Goal: Task Accomplishment & Management: Use online tool/utility

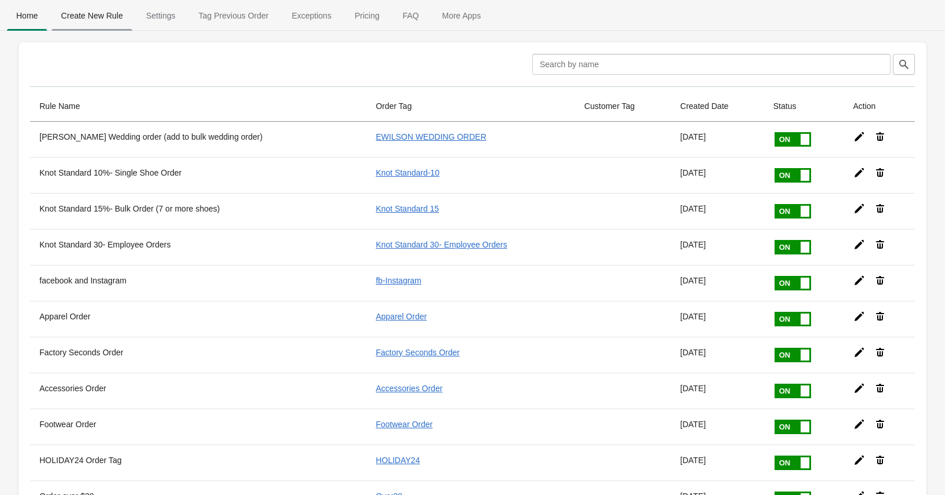
click at [93, 12] on span "Create New Rule" at bounding box center [92, 15] width 81 height 21
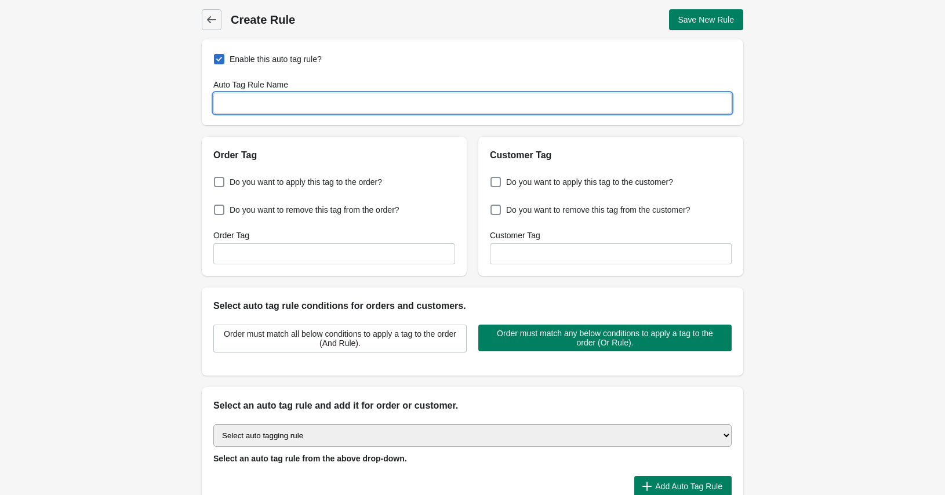
click at [275, 106] on input "Auto Tag Rule Name" at bounding box center [472, 103] width 518 height 21
type input "FW25 Apparel Order"
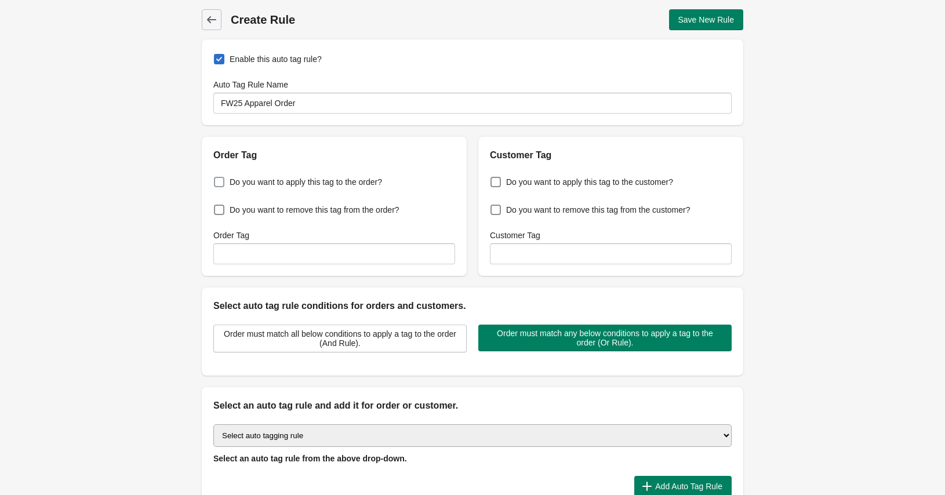
click at [220, 180] on span at bounding box center [219, 182] width 10 height 10
click at [217, 179] on input "Do you want to apply this tag to the order?" at bounding box center [216, 179] width 1 height 1
checkbox input "true"
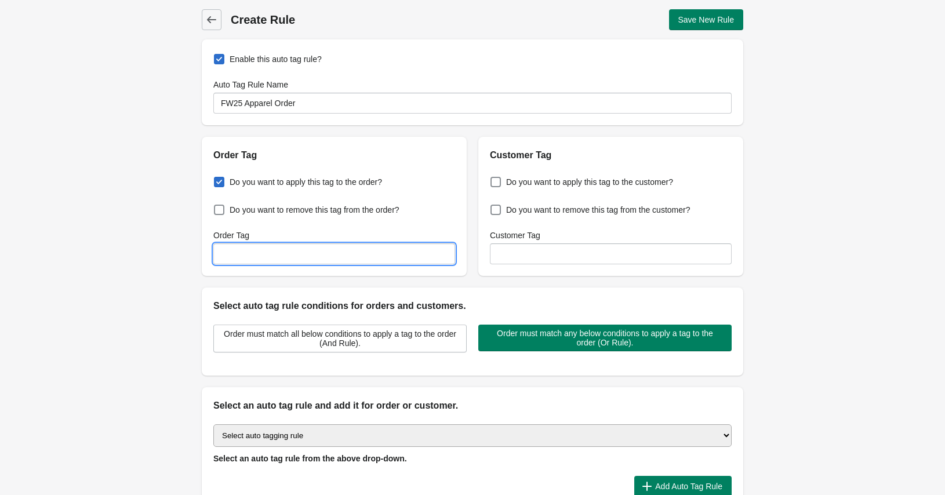
click at [228, 252] on input "Order Tag" at bounding box center [334, 254] width 242 height 21
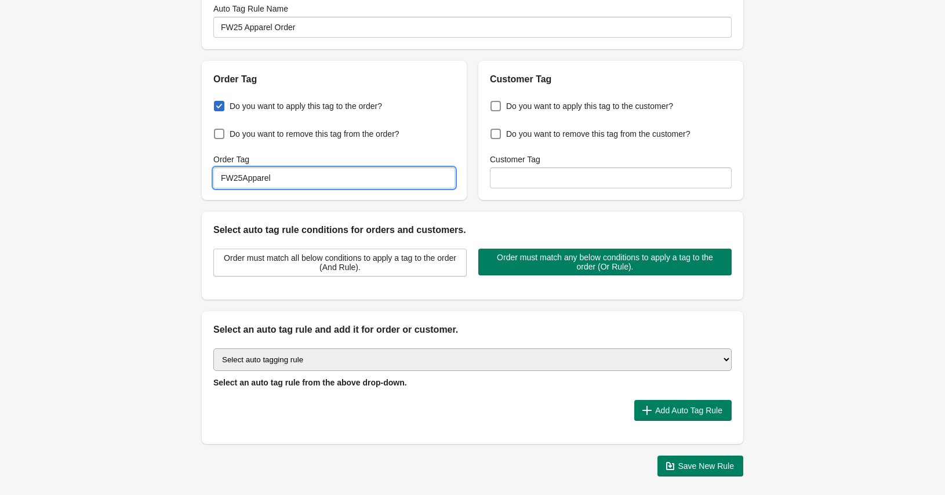
scroll to position [77, 0]
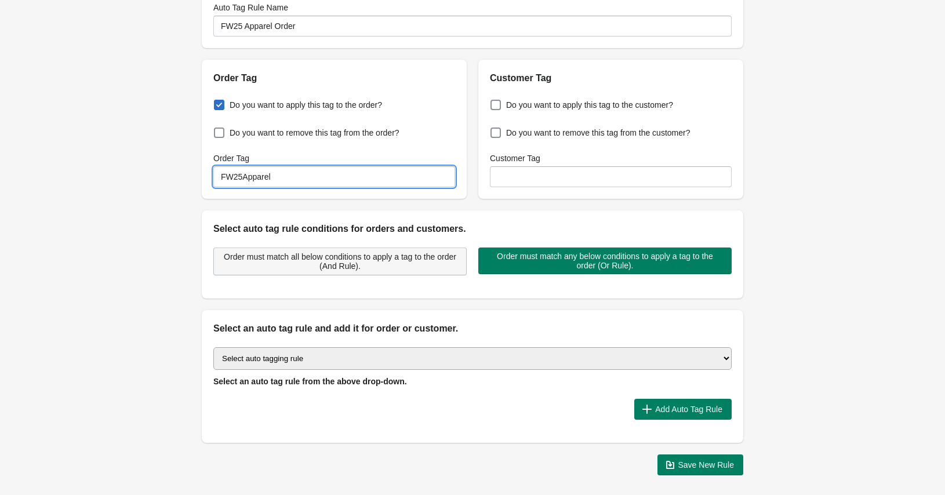
type input "FW25Apparel"
click at [406, 254] on span "Order must match all below conditions to apply a tag to the order (And Rule)." at bounding box center [340, 261] width 234 height 19
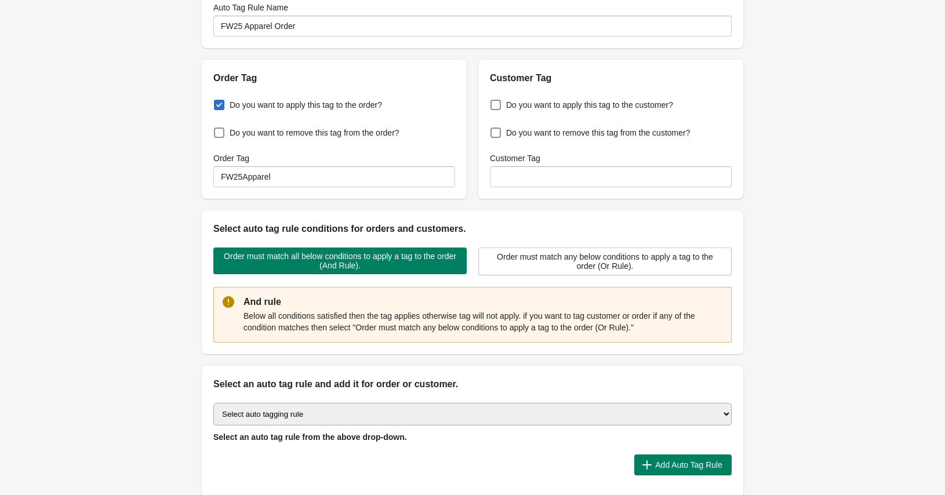
scroll to position [143, 0]
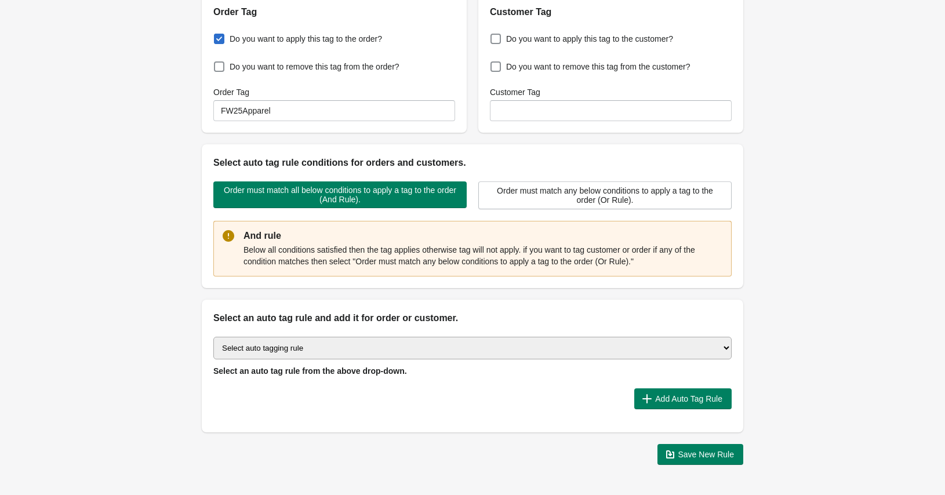
click at [337, 351] on select "Select auto tagging rule Tag by order amount Tag based on the order count (Volu…" at bounding box center [472, 348] width 518 height 23
select select "51"
click at [213, 337] on select "Select auto tagging rule Tag by order amount Tag based on the order count (Volu…" at bounding box center [472, 348] width 518 height 23
click at [642, 393] on icon "button" at bounding box center [647, 399] width 12 height 12
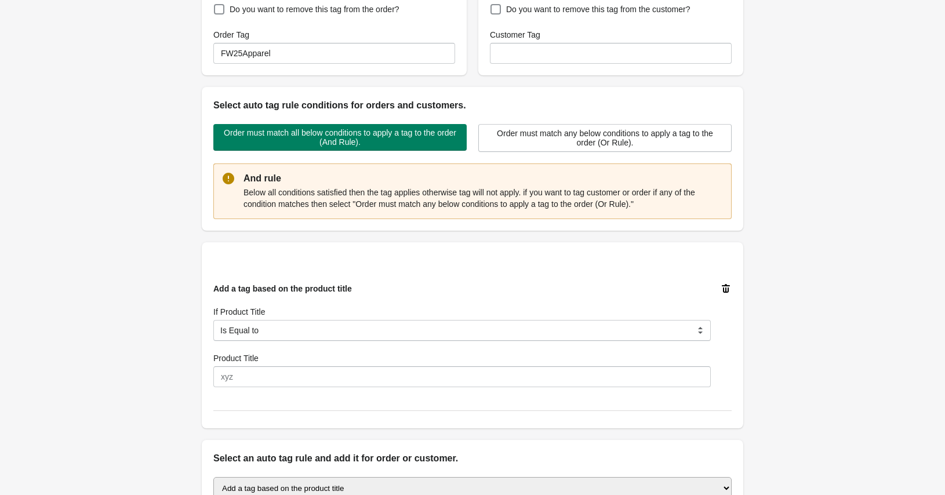
scroll to position [206, 0]
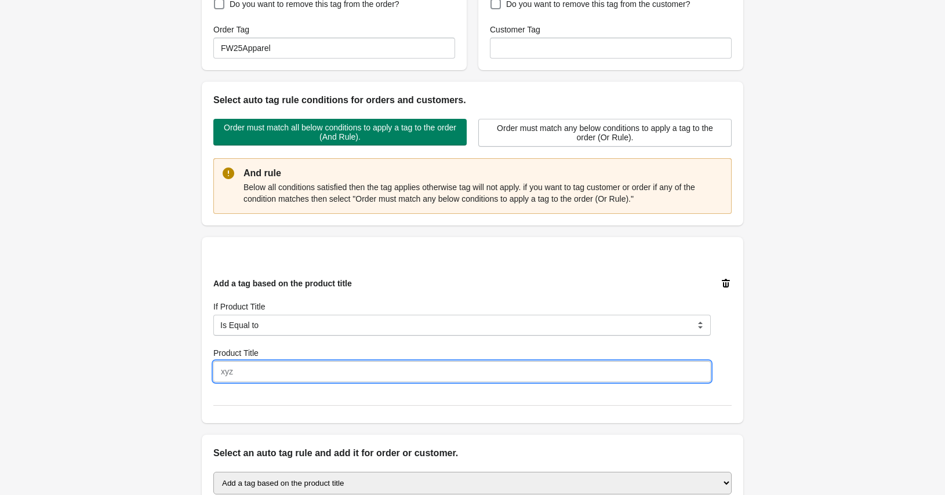
click at [318, 365] on input "Product Title" at bounding box center [462, 371] width 498 height 21
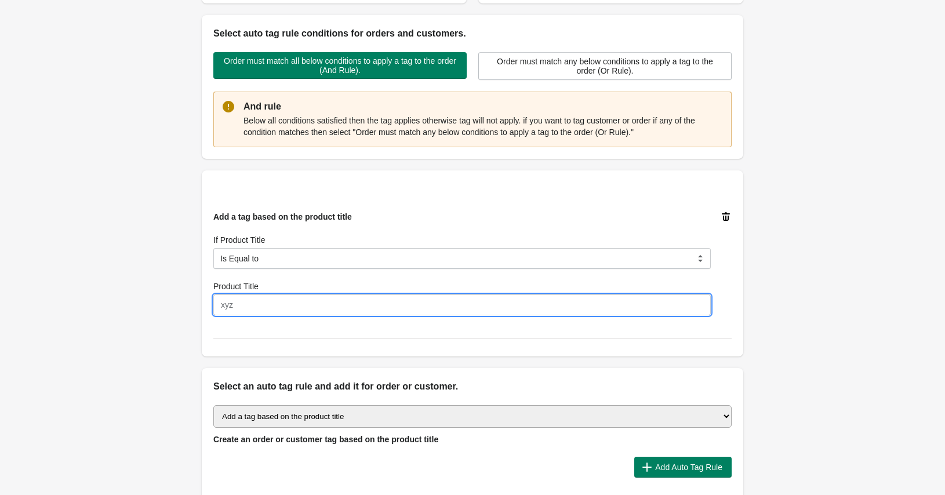
scroll to position [275, 0]
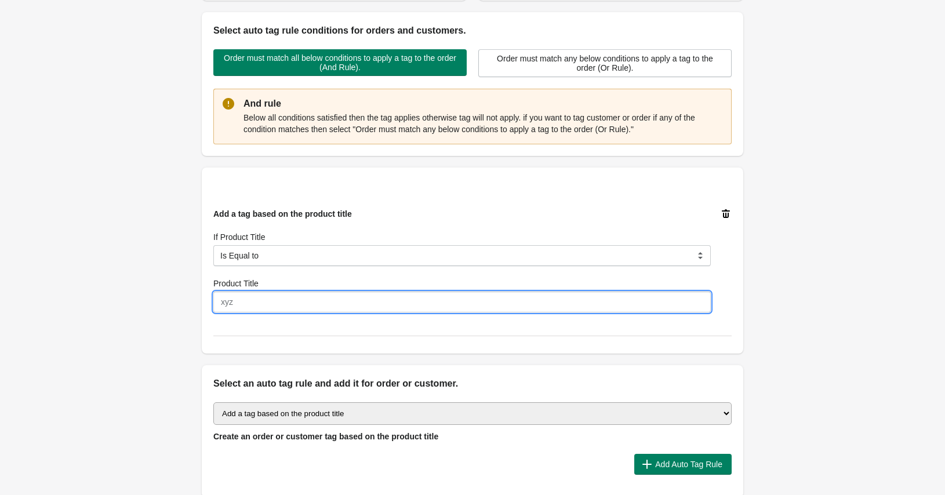
type input "k"
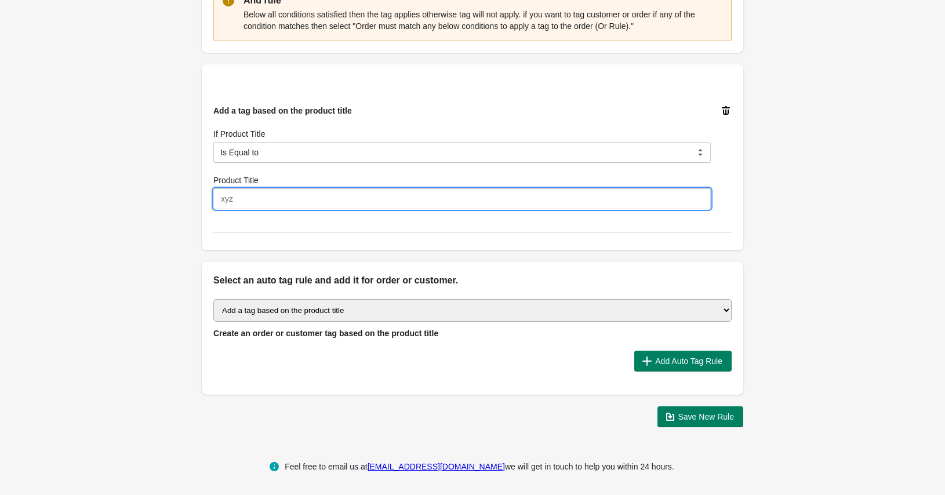
scroll to position [0, 0]
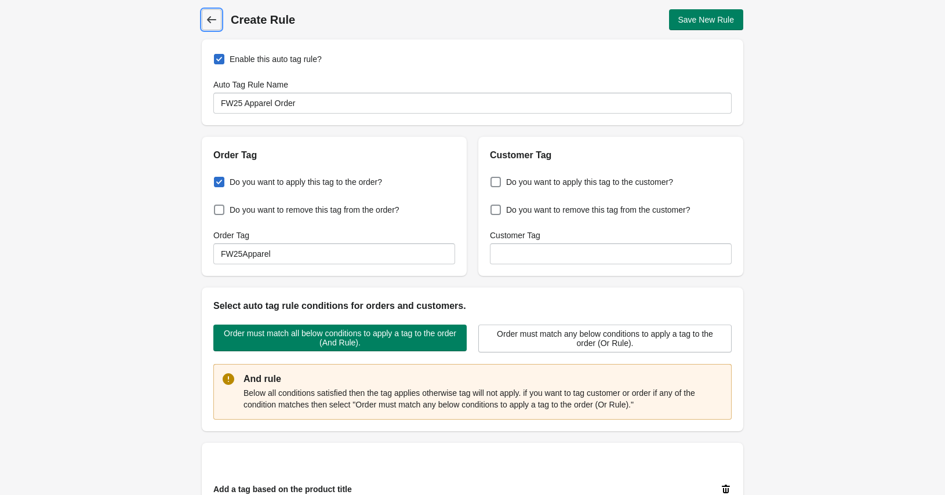
click at [221, 19] on link "Back" at bounding box center [212, 19] width 20 height 21
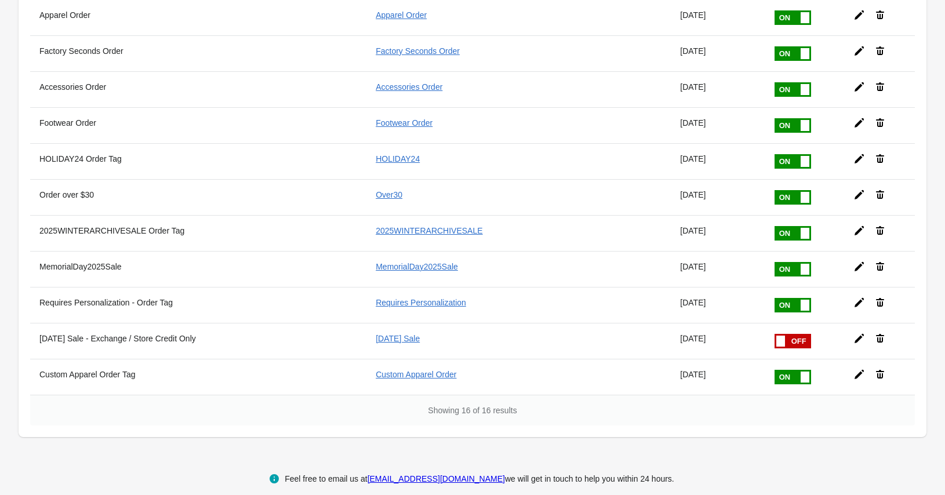
scroll to position [309, 0]
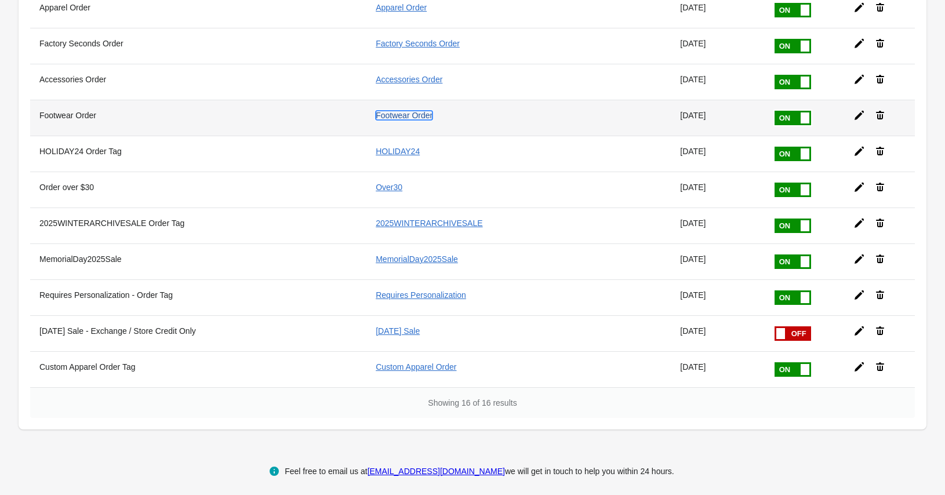
click at [405, 111] on link "Footwear Order" at bounding box center [404, 115] width 57 height 9
click at [861, 114] on icon at bounding box center [860, 116] width 12 height 12
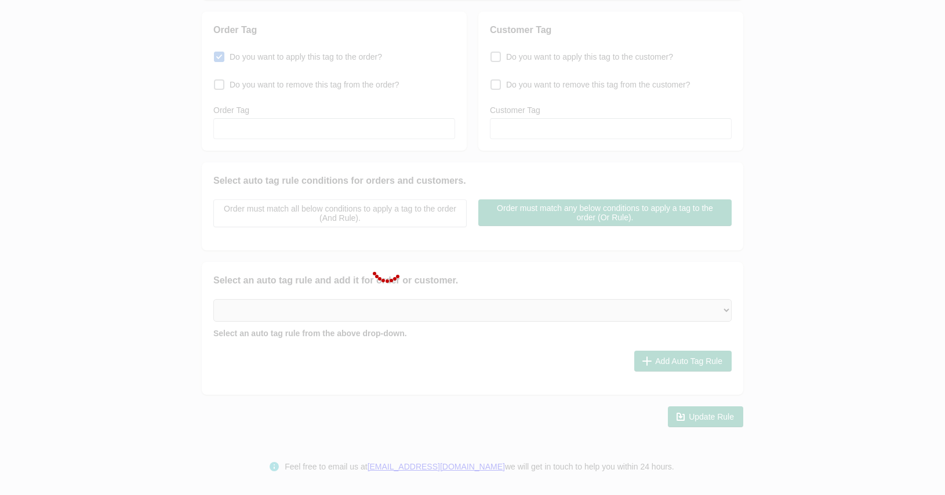
type input "Footwear Order"
checkbox input "true"
type input "Footwear Order"
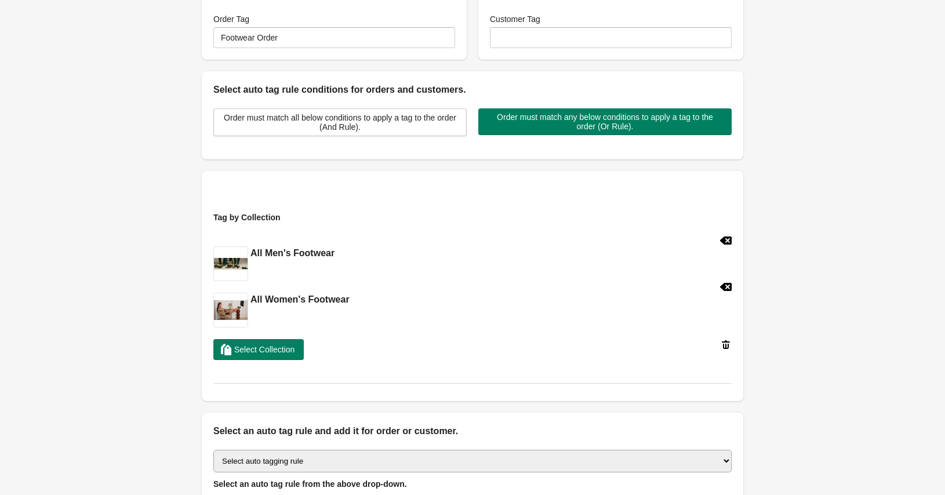
scroll to position [0, 0]
